Goal: Information Seeking & Learning: Learn about a topic

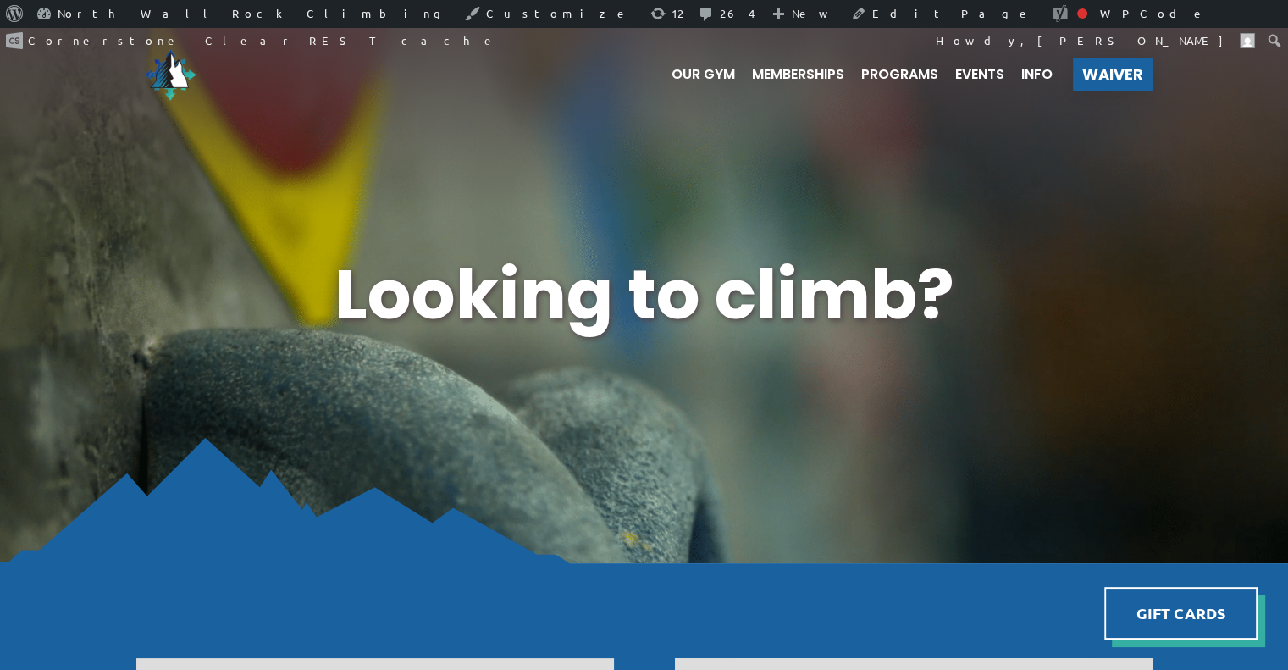
click at [880, 65] on ul "Our Gym Memberships Programs Events Info" at bounding box center [854, 75] width 398 height 68
click at [881, 70] on span "Programs" at bounding box center [899, 75] width 77 height 14
click at [902, 74] on span "Programs" at bounding box center [899, 75] width 77 height 14
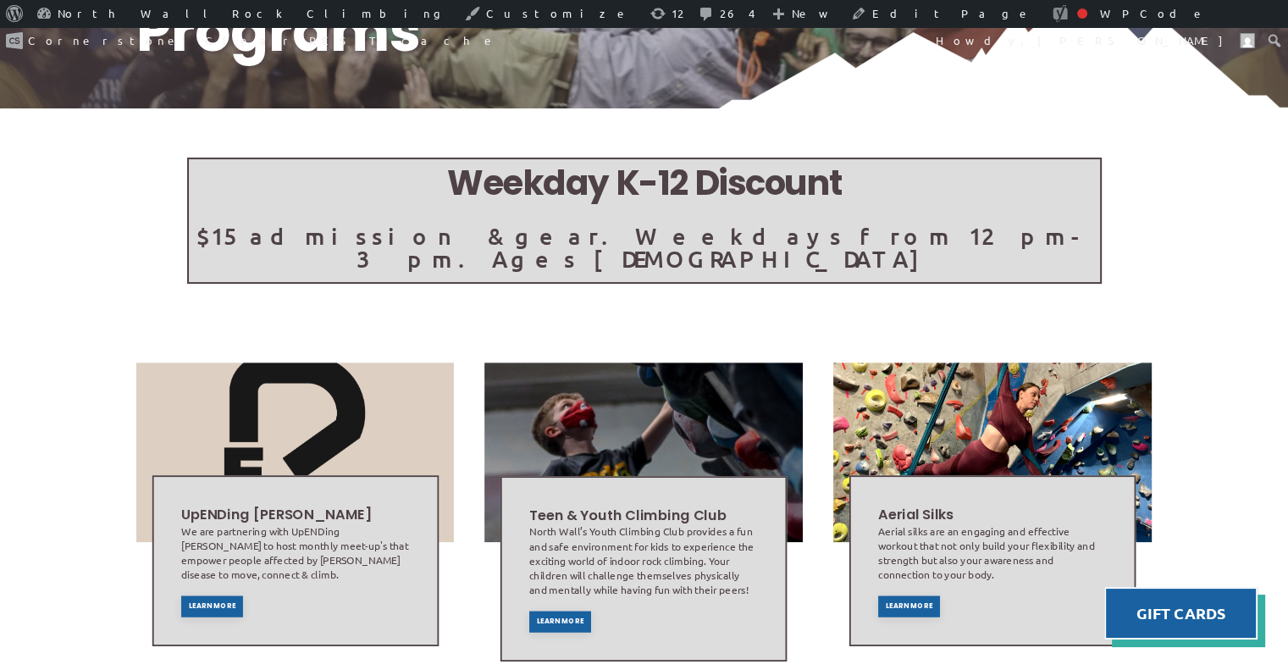
scroll to position [288, 0]
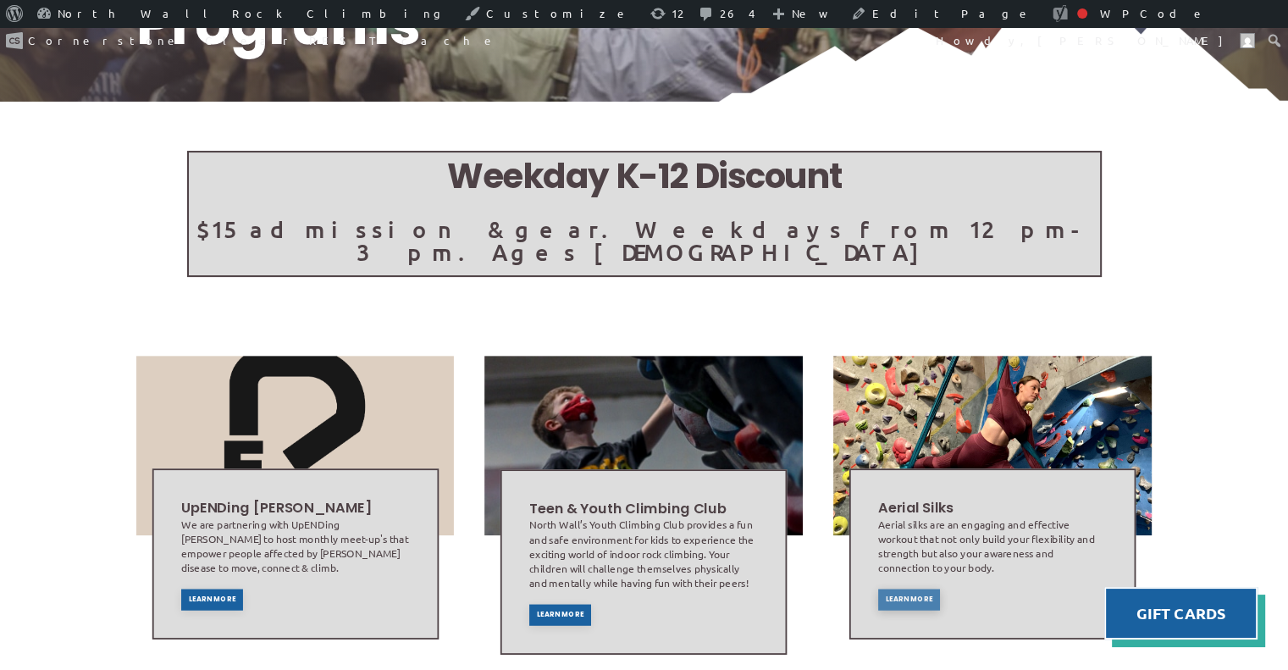
click at [906, 596] on span "Learn More" at bounding box center [909, 599] width 47 height 7
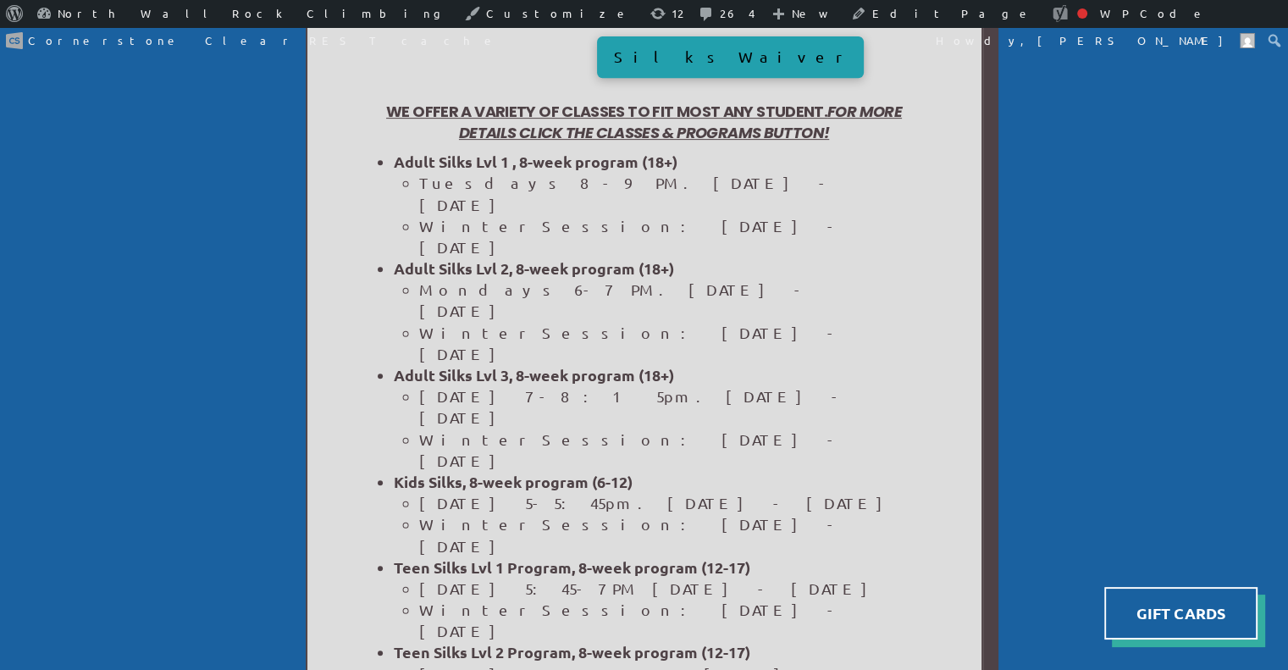
scroll to position [764, 0]
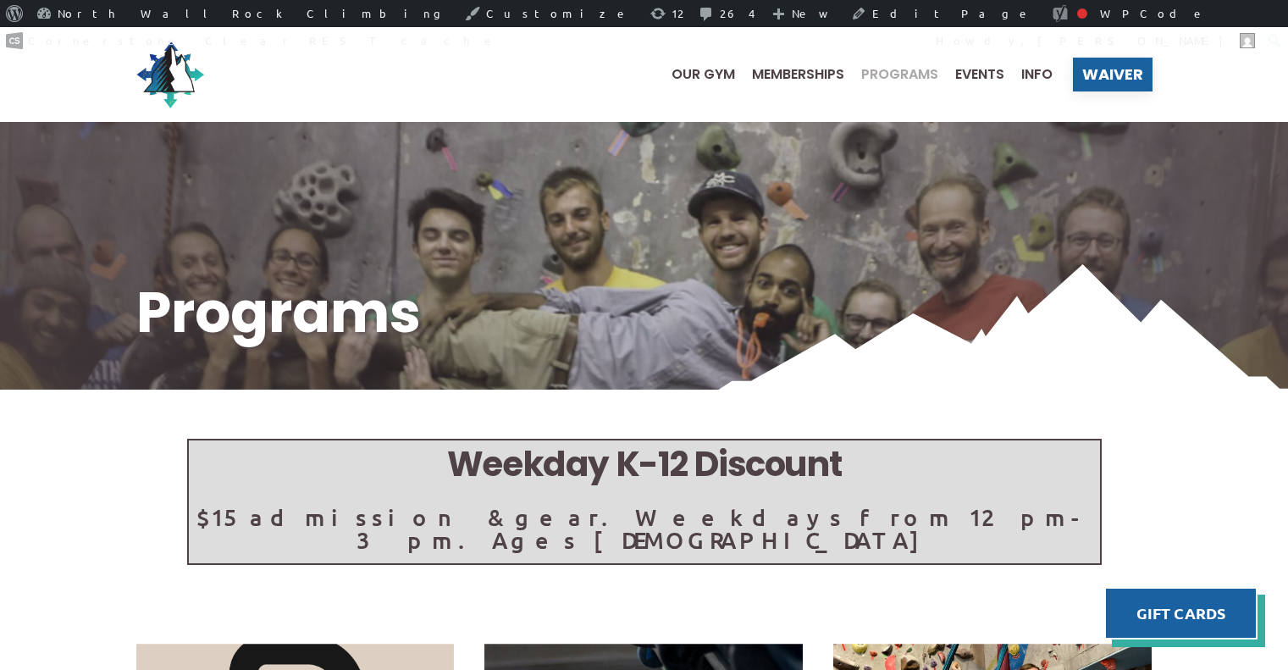
scroll to position [288, 0]
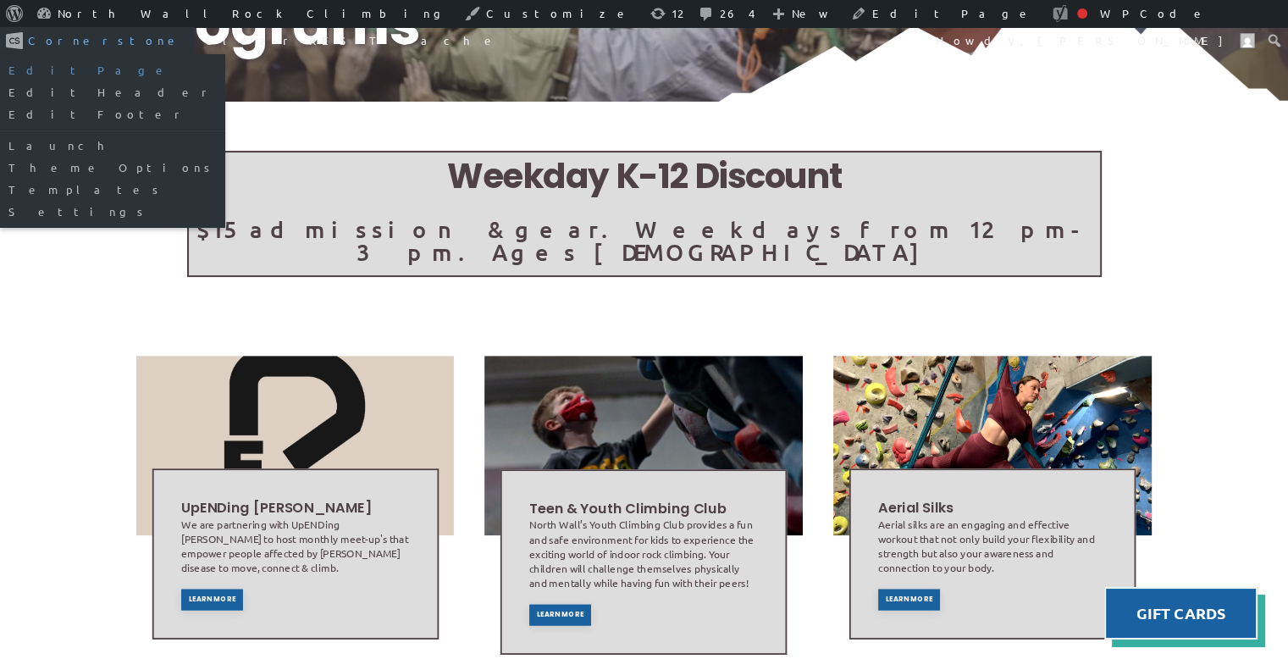
click at [225, 59] on link "Edit Page" at bounding box center [112, 70] width 225 height 22
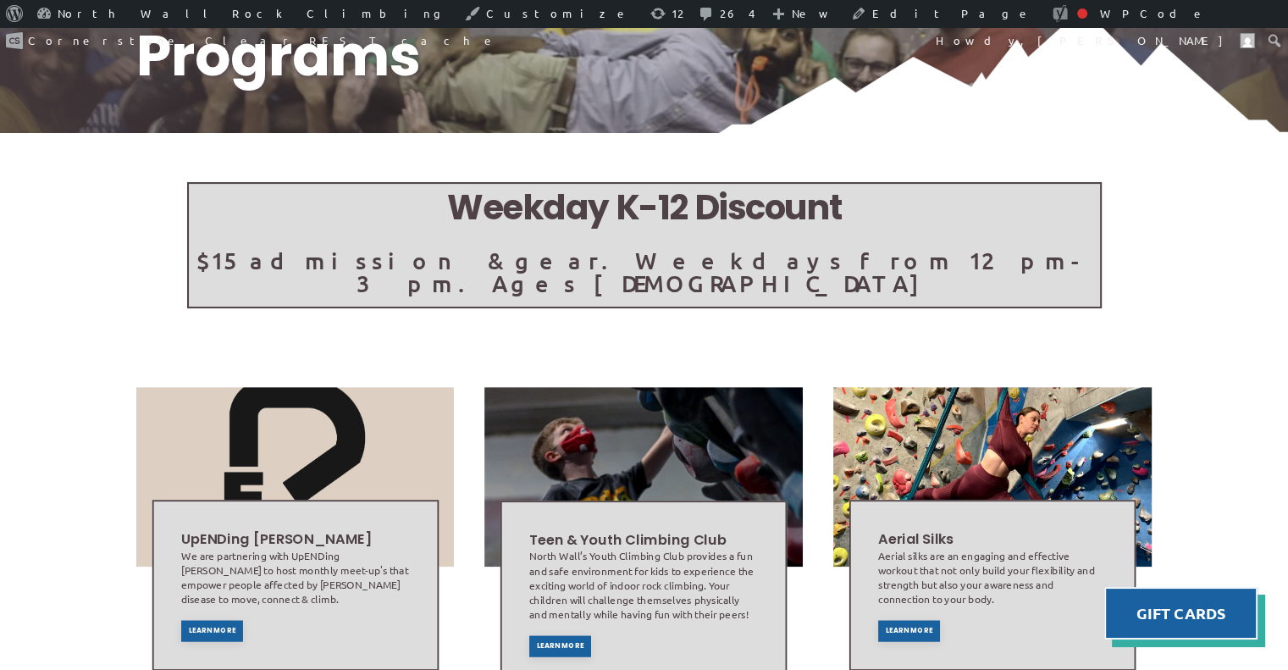
scroll to position [257, 0]
click at [909, 627] on span "Learn More" at bounding box center [909, 630] width 47 height 7
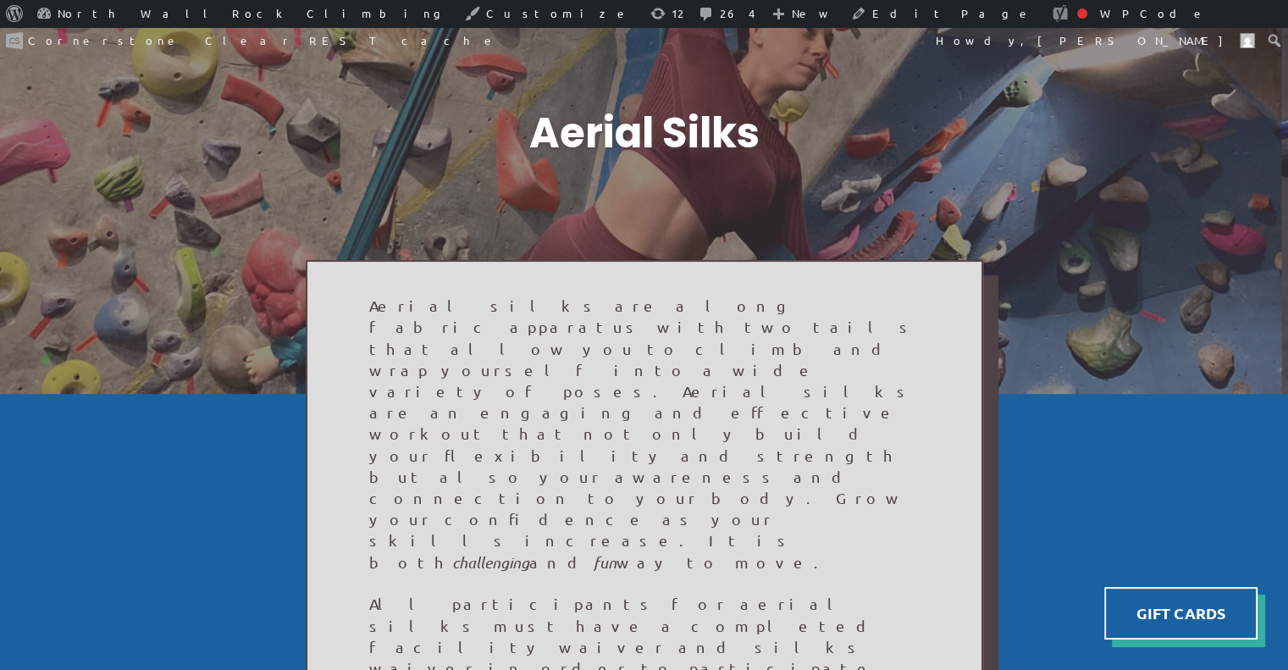
scroll to position [108, 0]
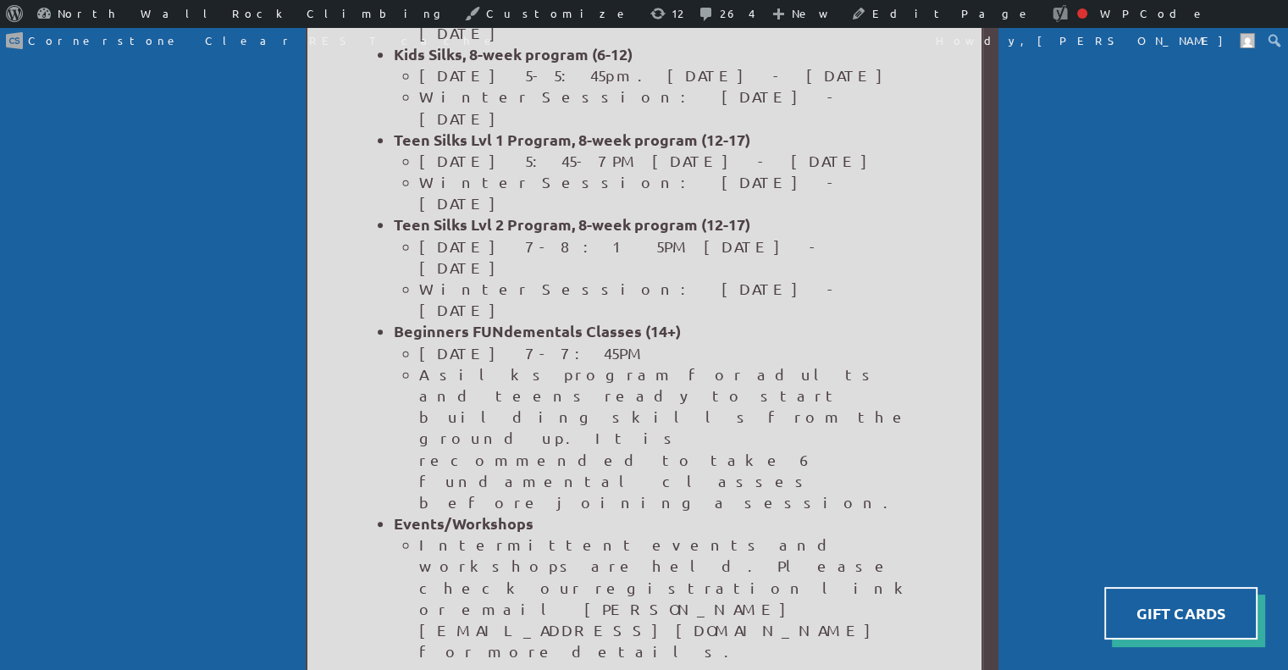
scroll to position [1198, 0]
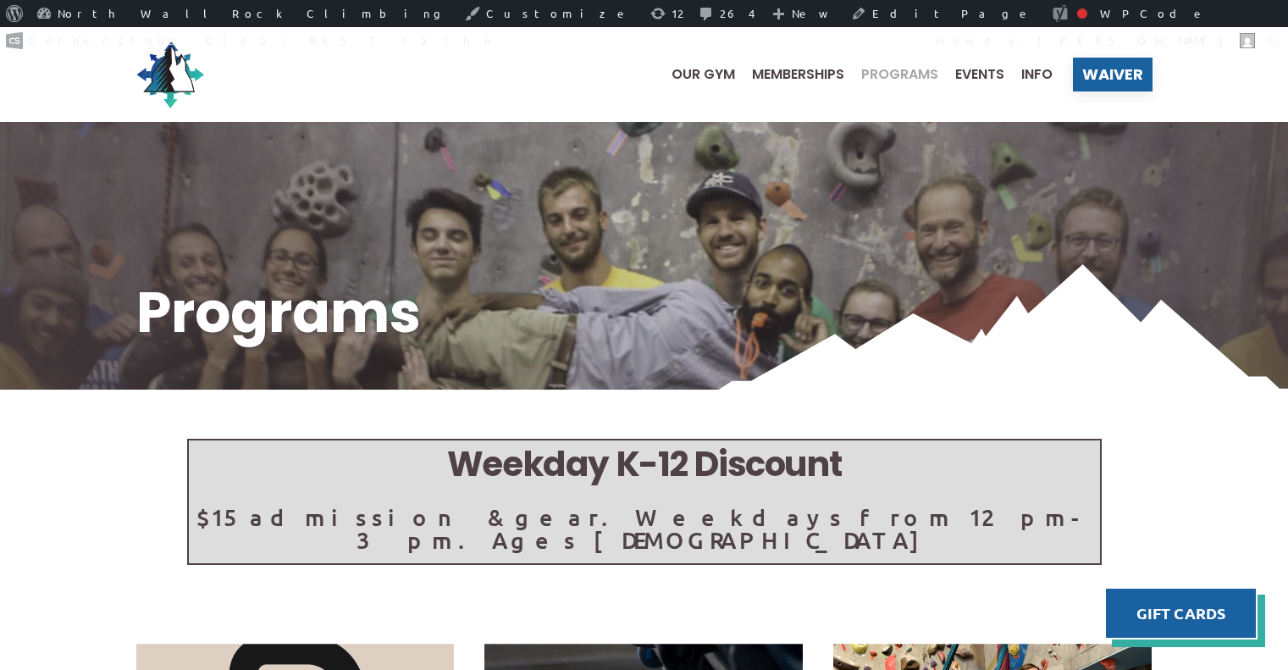
scroll to position [257, 0]
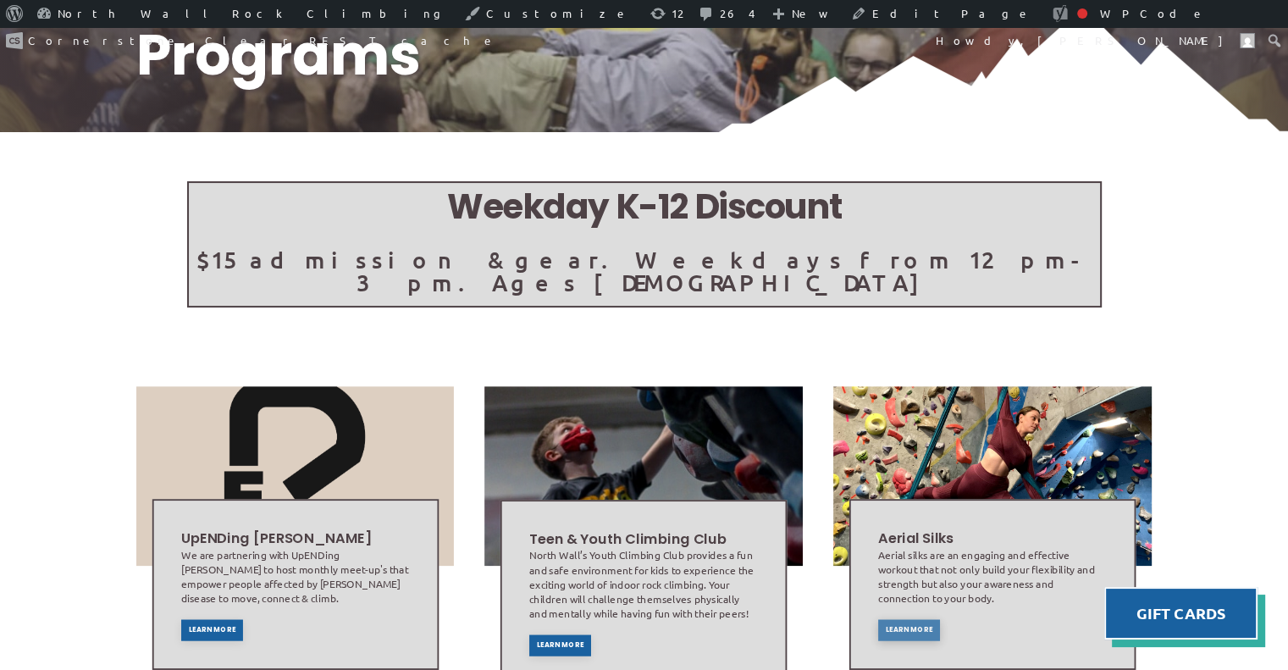
click at [921, 627] on span "Learn More" at bounding box center [909, 630] width 47 height 7
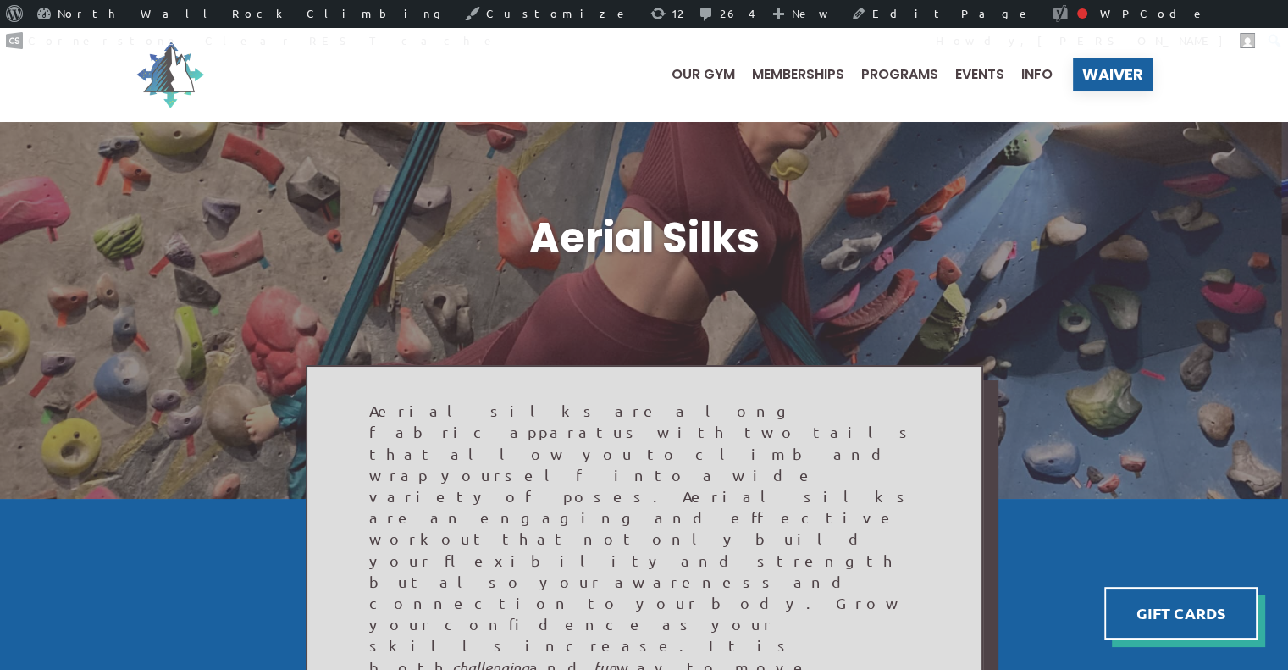
click at [168, 90] on img at bounding box center [170, 75] width 68 height 68
